Goal: Check status: Check status

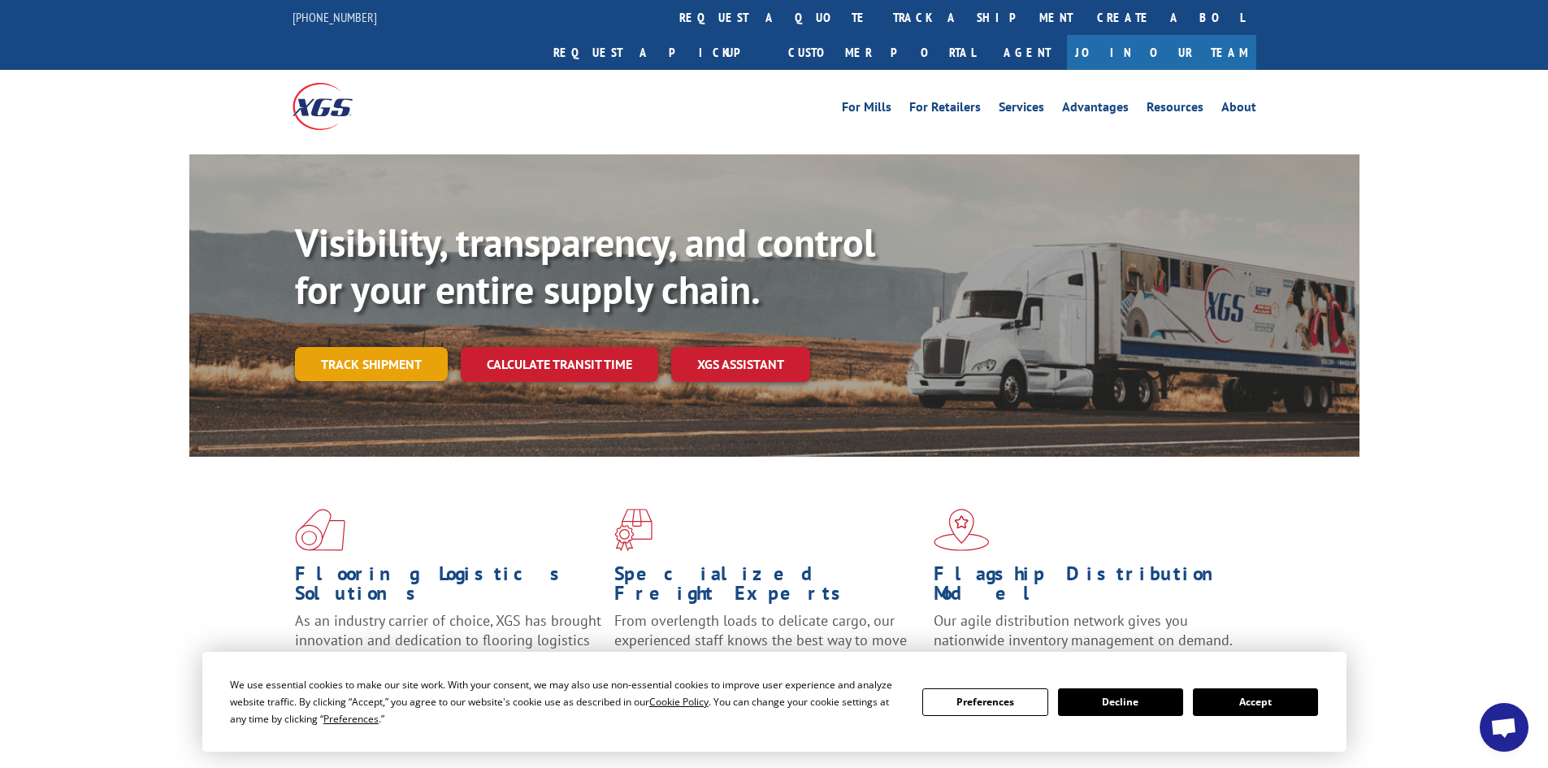
click at [375, 347] on link "Track shipment" at bounding box center [371, 364] width 153 height 34
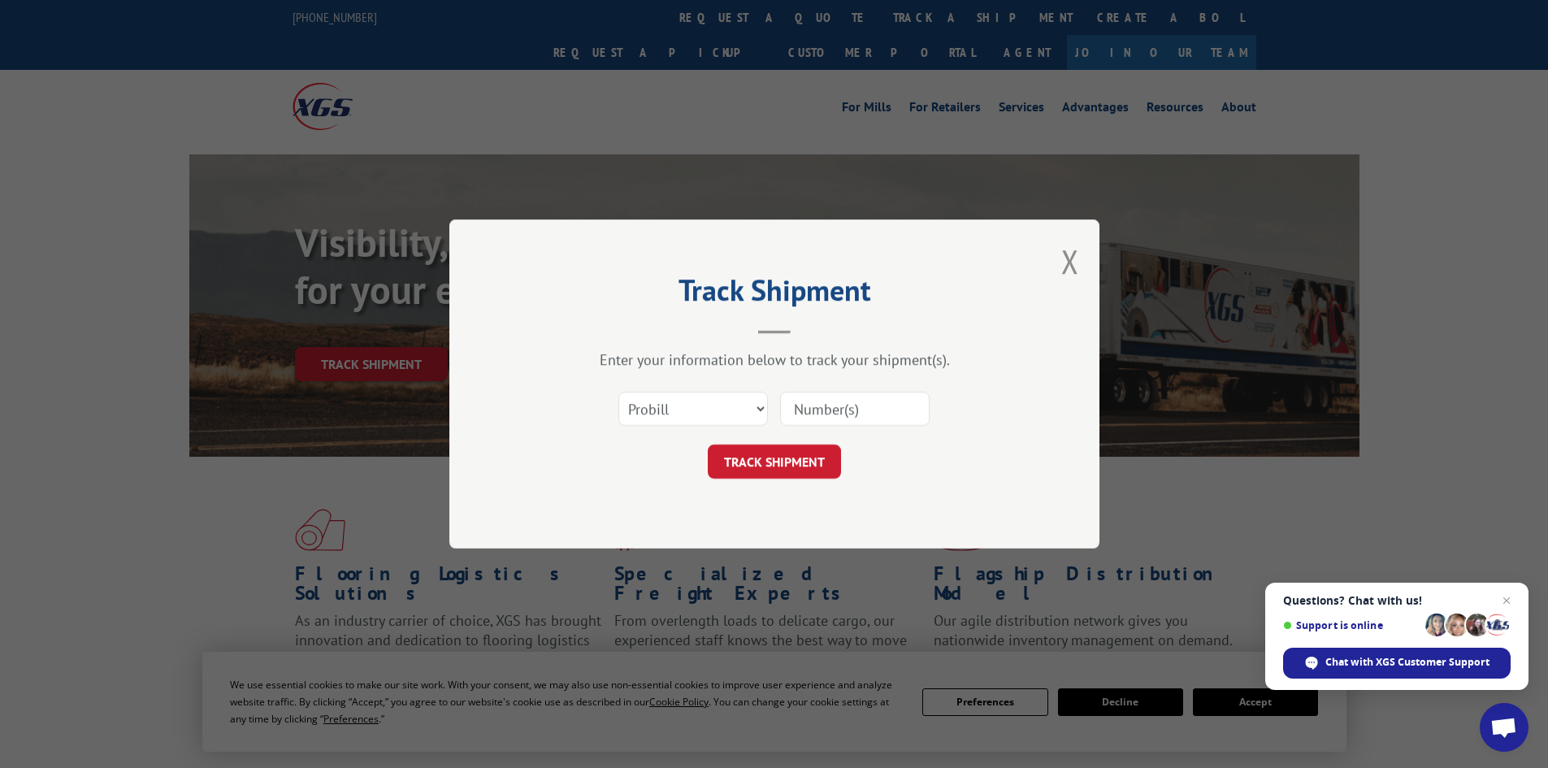
click at [853, 419] on input at bounding box center [854, 409] width 149 height 34
drag, startPoint x: 856, startPoint y: 405, endPoint x: 814, endPoint y: 412, distance: 42.7
click at [814, 412] on input at bounding box center [854, 409] width 149 height 34
type input "16962101"
click at [732, 404] on select "Select category... Probill BOL PO" at bounding box center [692, 409] width 149 height 34
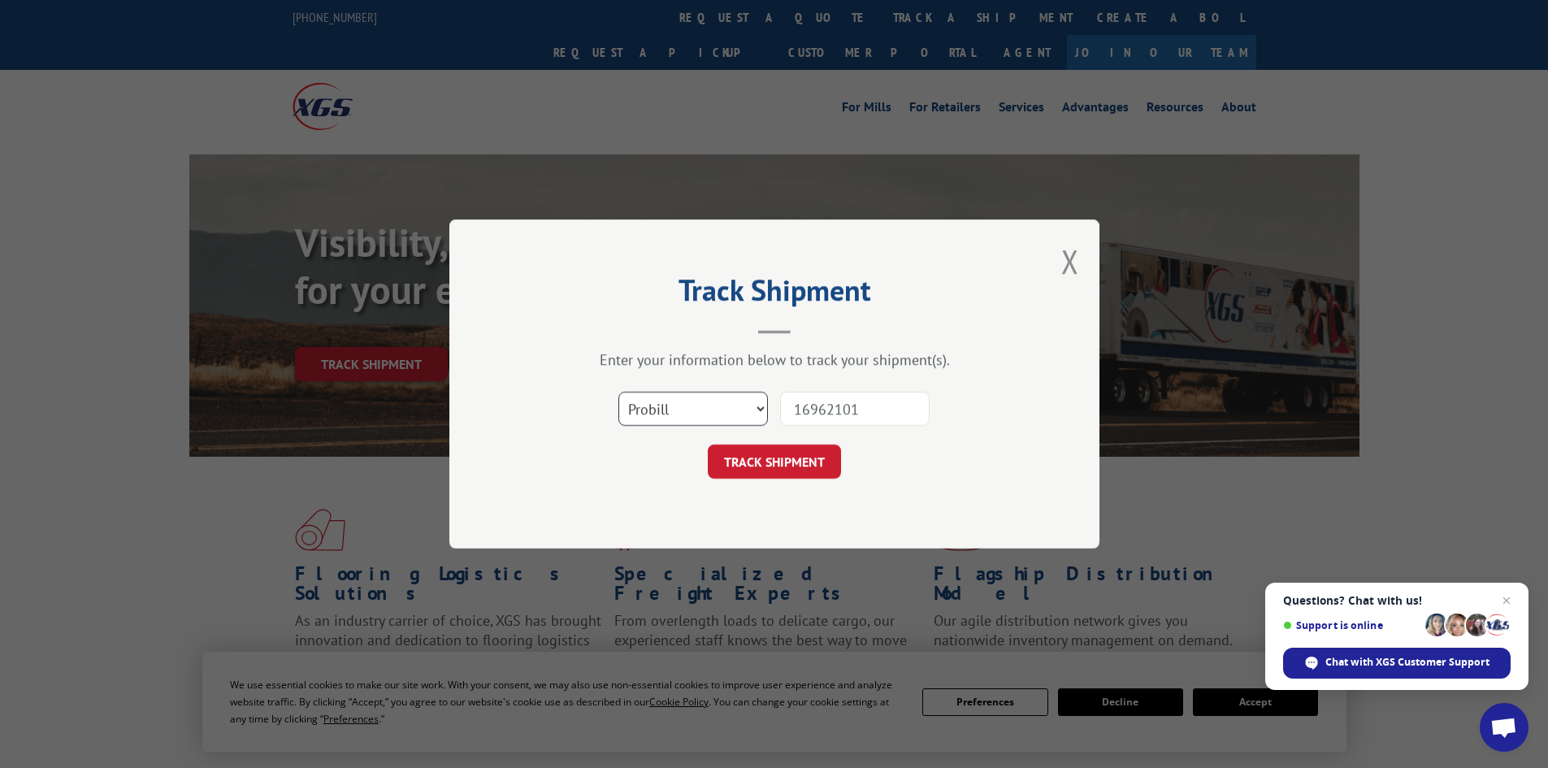
click at [732, 404] on select "Select category... Probill BOL PO" at bounding box center [692, 409] width 149 height 34
click at [777, 478] on button "TRACK SHIPMENT" at bounding box center [774, 461] width 133 height 34
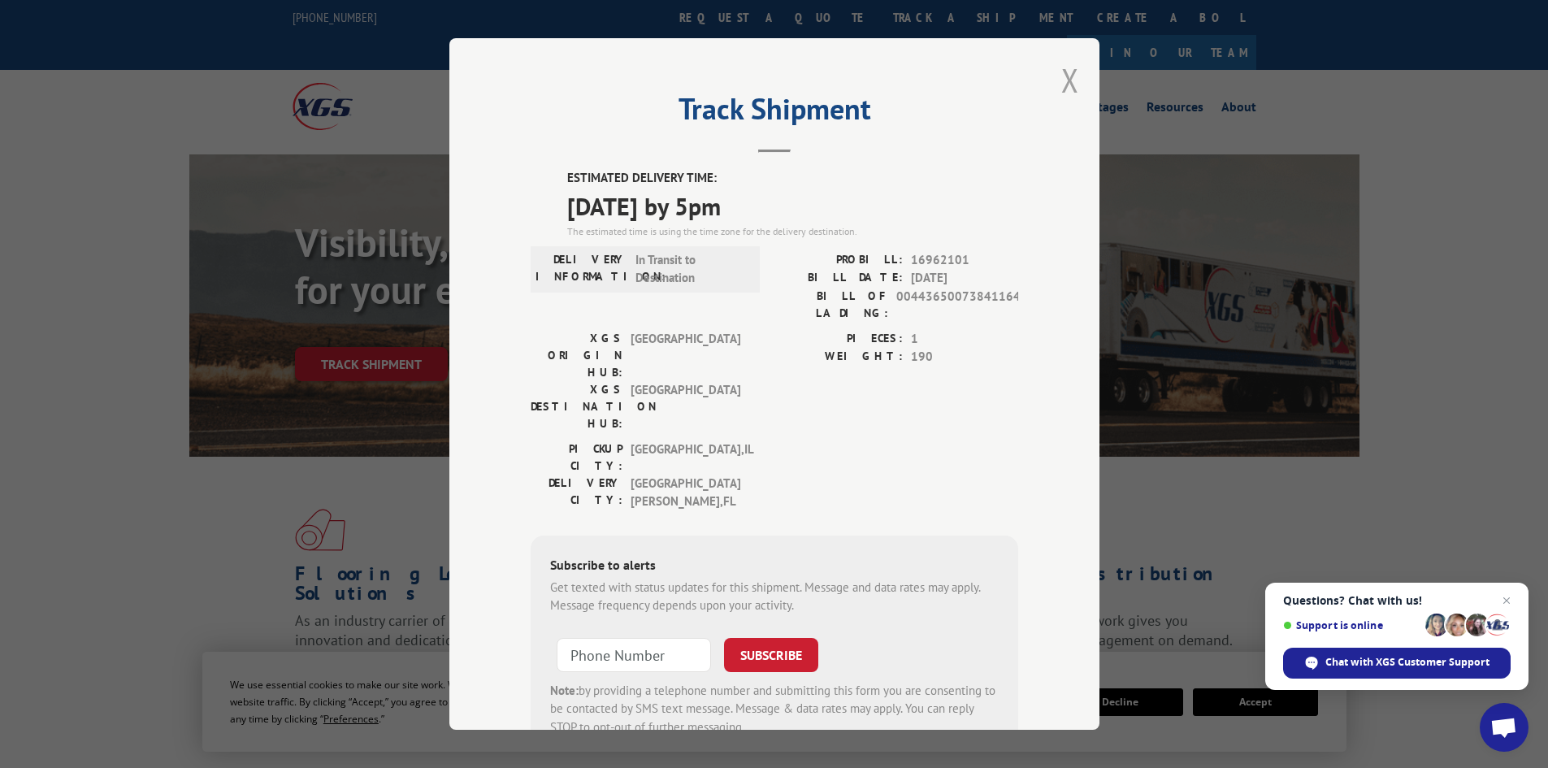
click at [1067, 74] on button "Close modal" at bounding box center [1070, 79] width 18 height 43
